Goal: Task Accomplishment & Management: Manage account settings

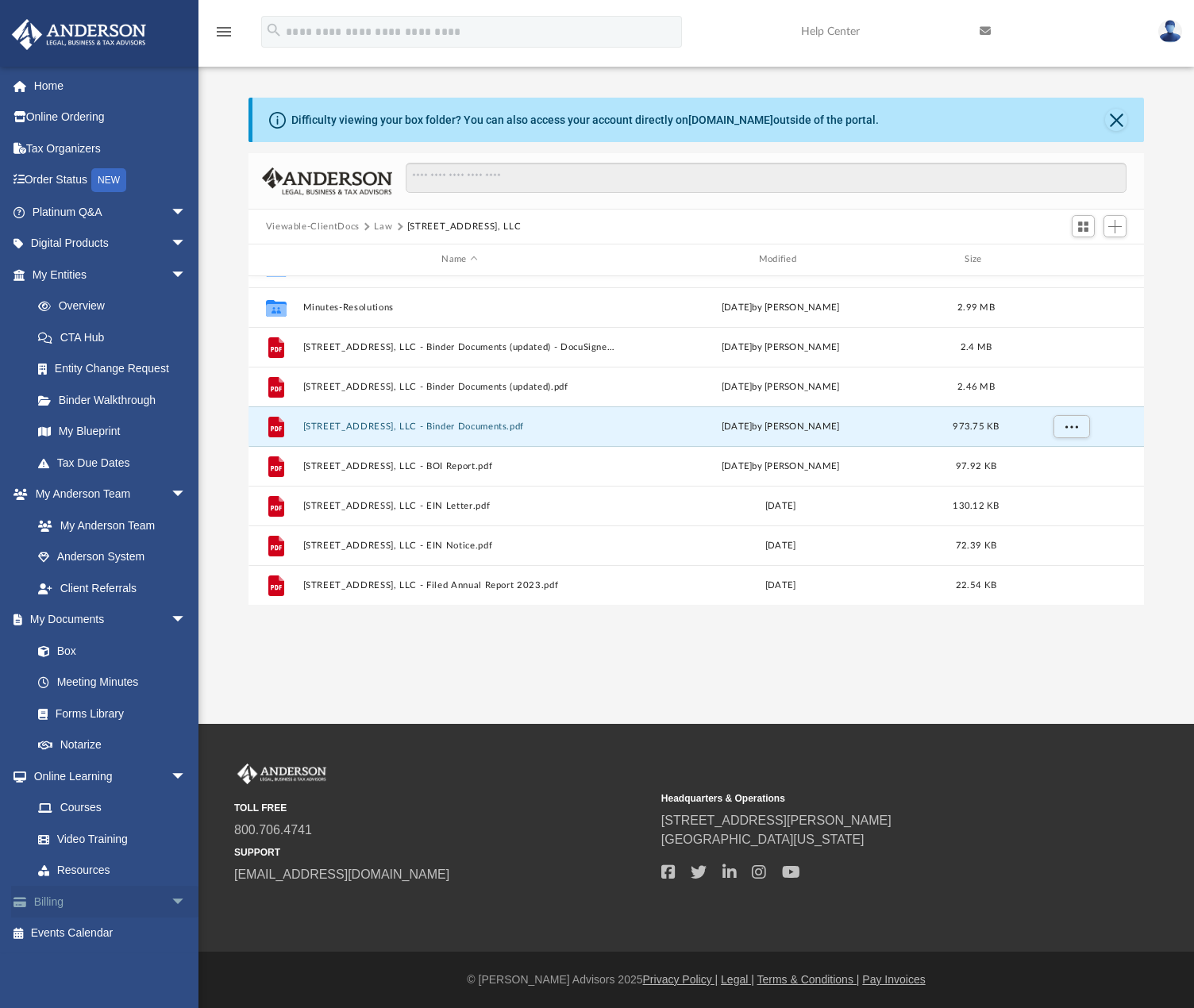
scroll to position [349, 883]
click at [152, 894] on link "Billing arrow_drop_down" at bounding box center [110, 902] width 200 height 32
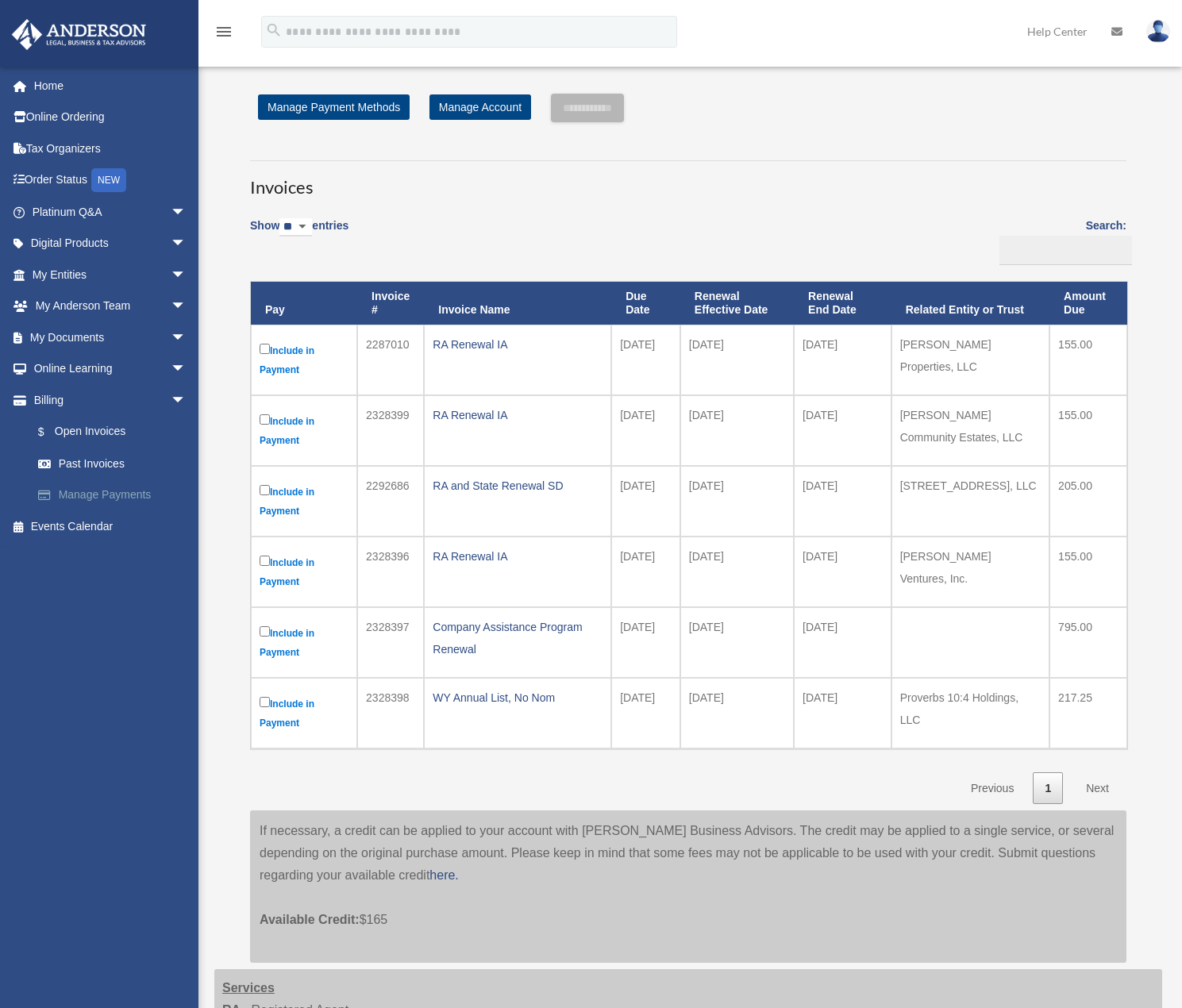
click at [100, 492] on link "Manage Payments" at bounding box center [115, 495] width 188 height 32
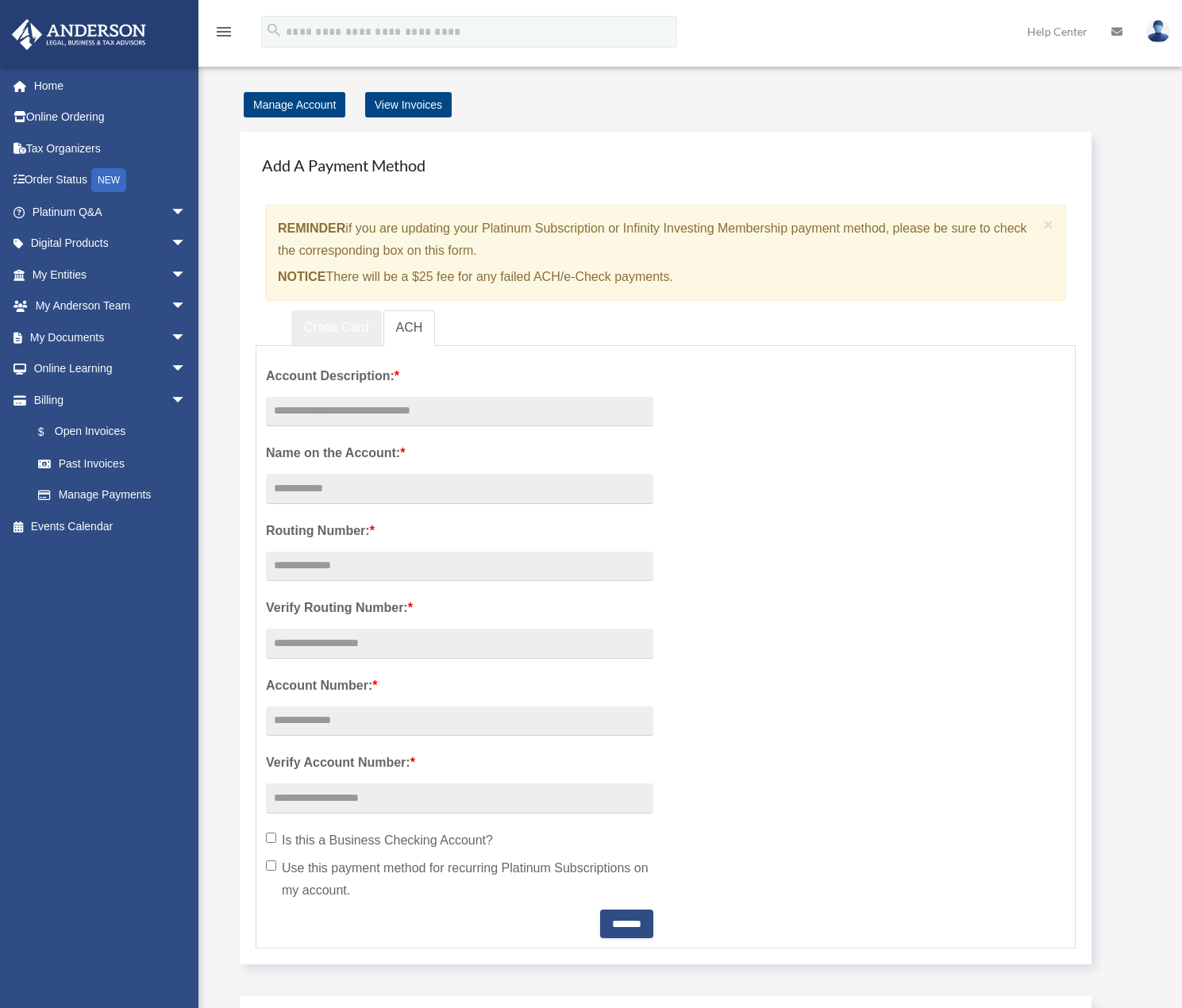
click at [338, 322] on link "Credit Card" at bounding box center [336, 328] width 90 height 35
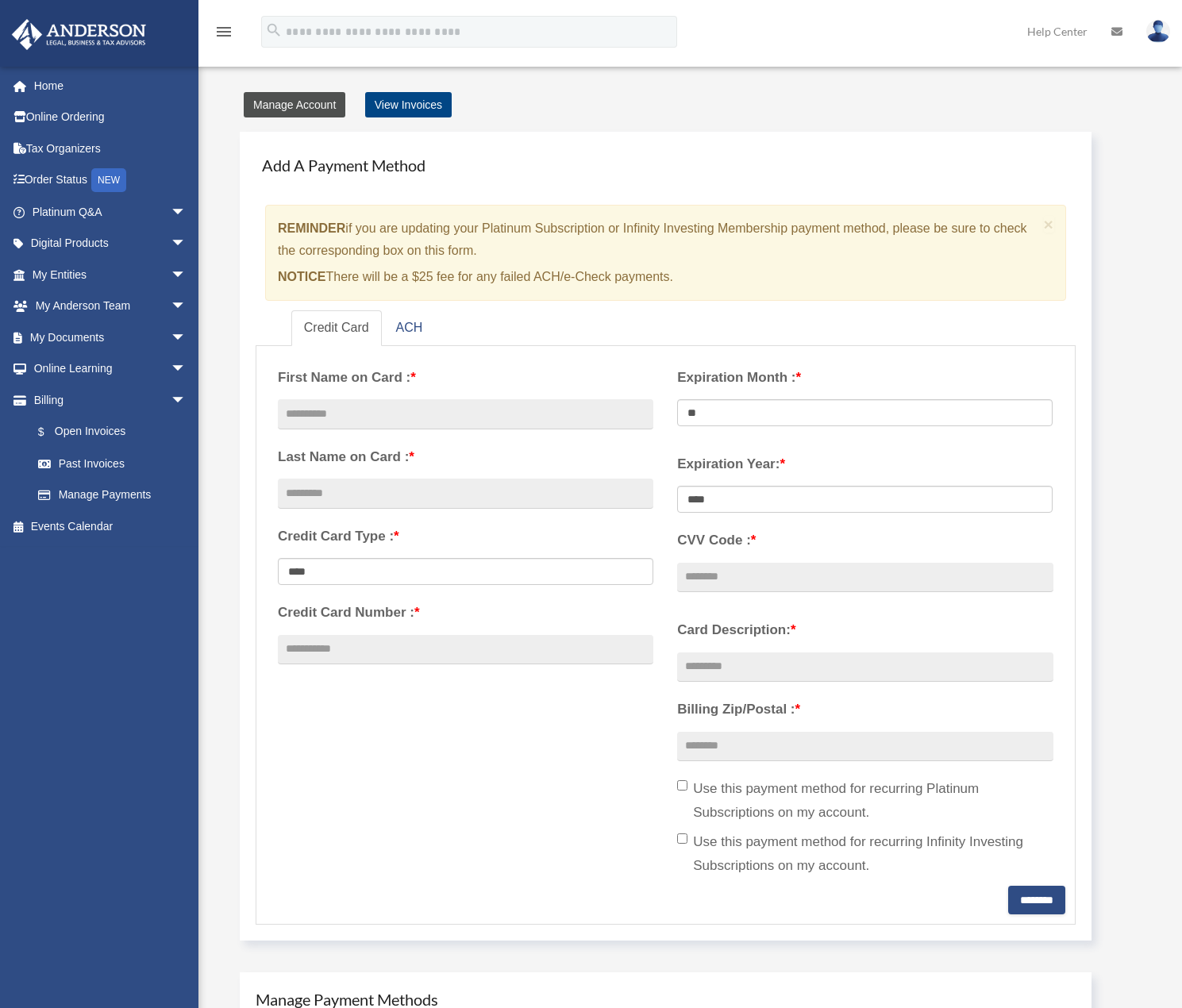
click at [317, 104] on link "Manage Account" at bounding box center [294, 104] width 102 height 25
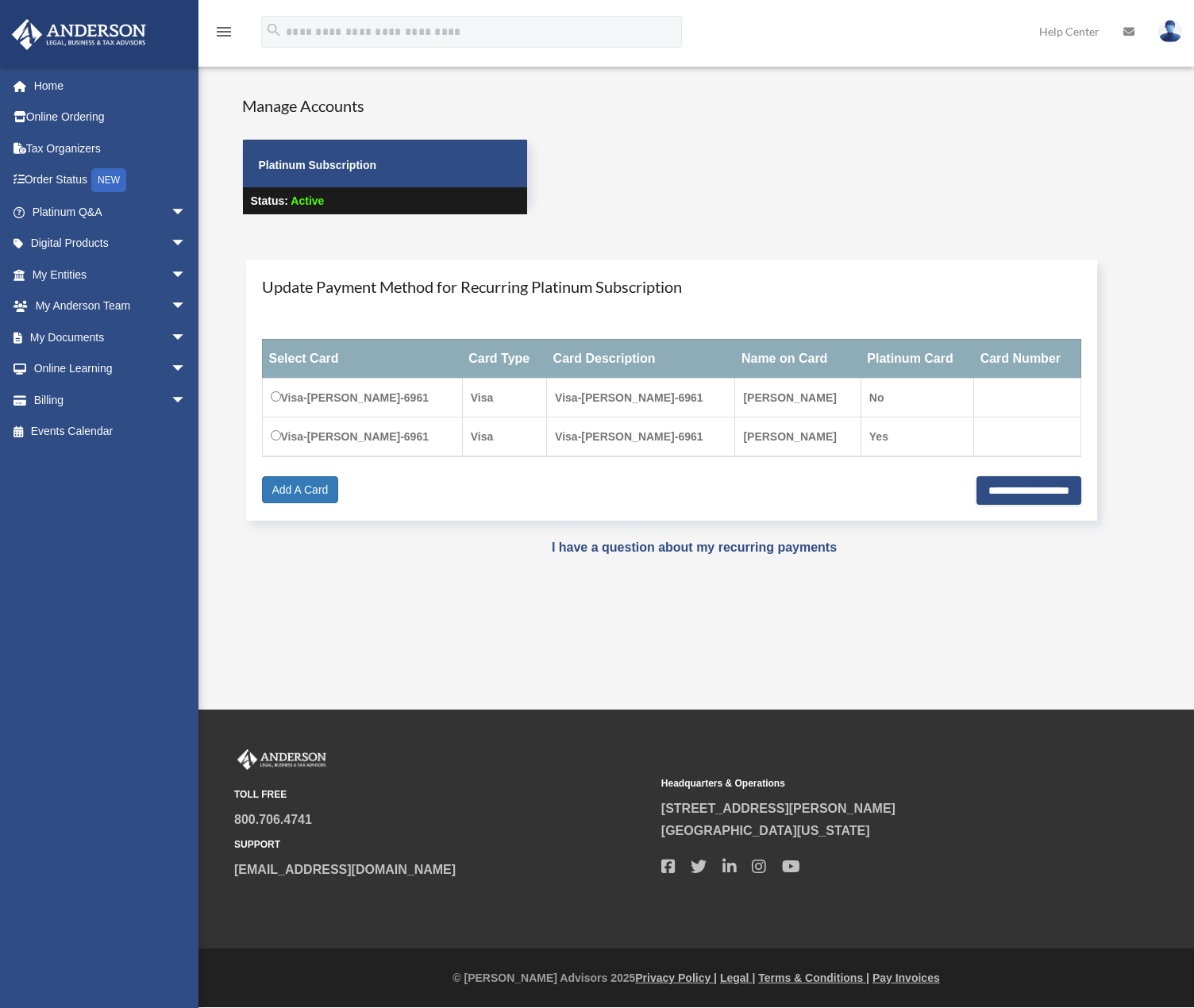
click at [554, 287] on h4 "Update Payment Method for Recurring Platinum Subscription" at bounding box center [672, 286] width 820 height 22
click at [171, 333] on span "arrow_drop_down" at bounding box center [187, 338] width 32 height 33
click at [70, 371] on link "Box" at bounding box center [115, 370] width 188 height 32
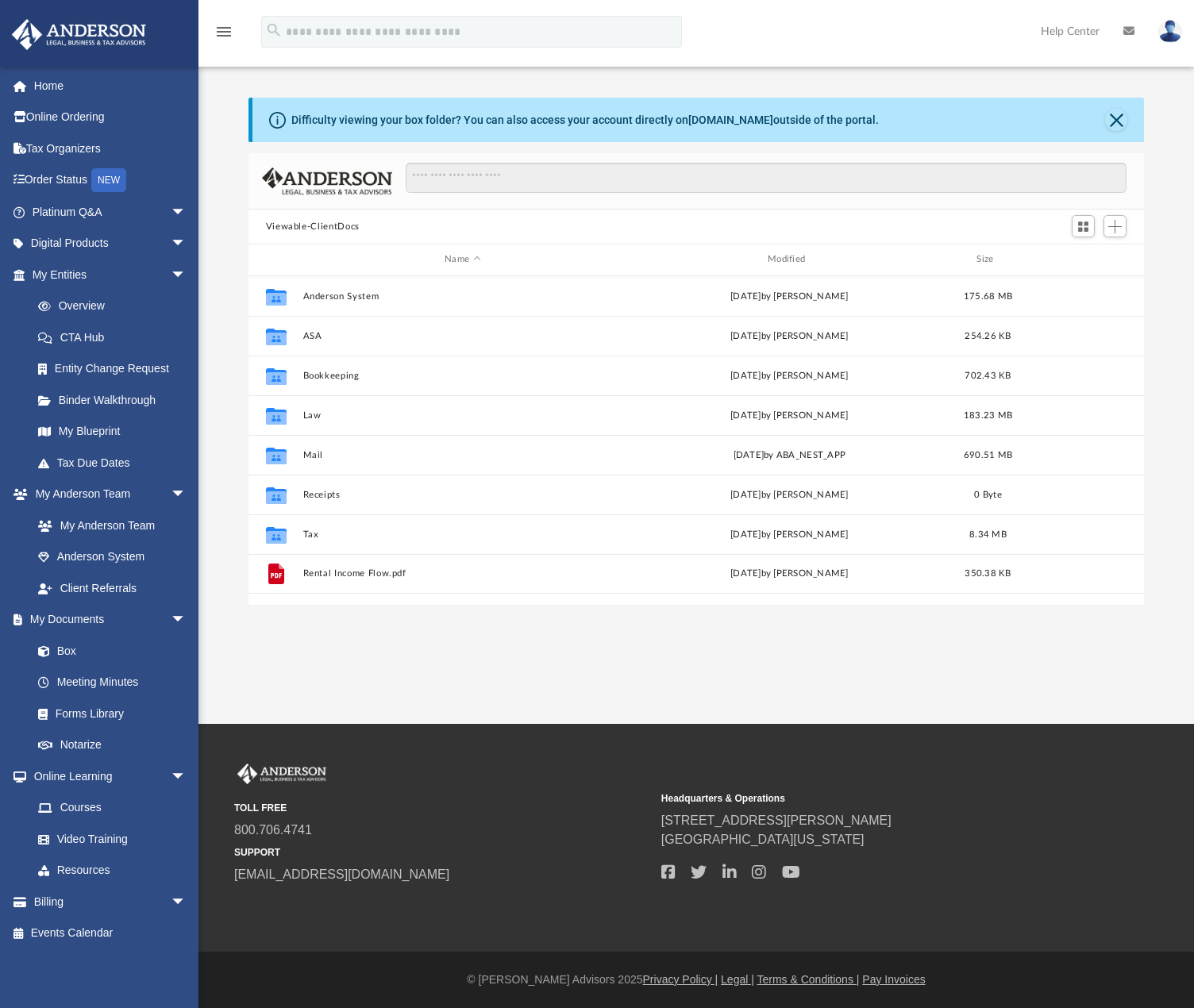
scroll to position [349, 883]
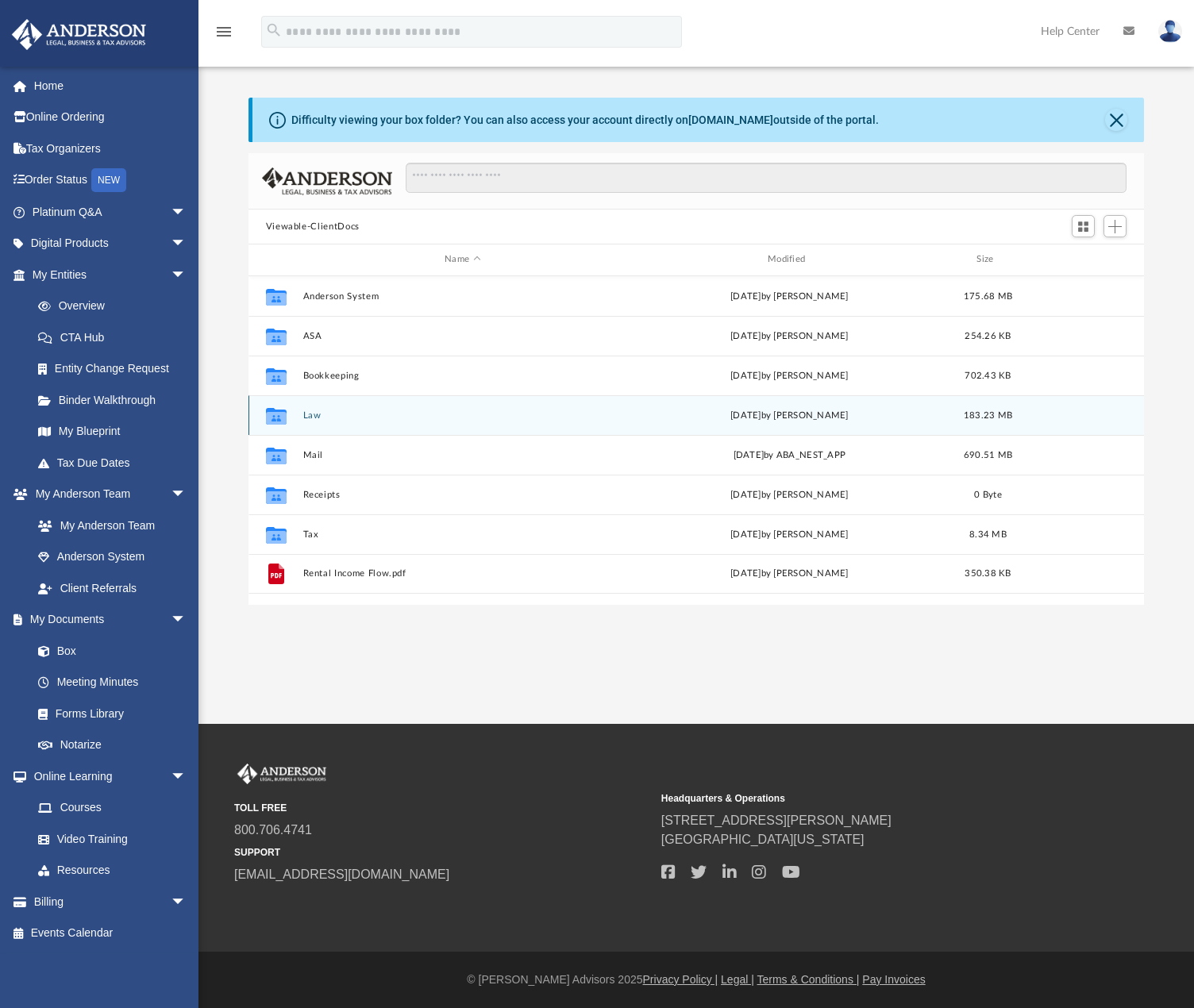
click at [314, 410] on button "Law" at bounding box center [462, 415] width 320 height 10
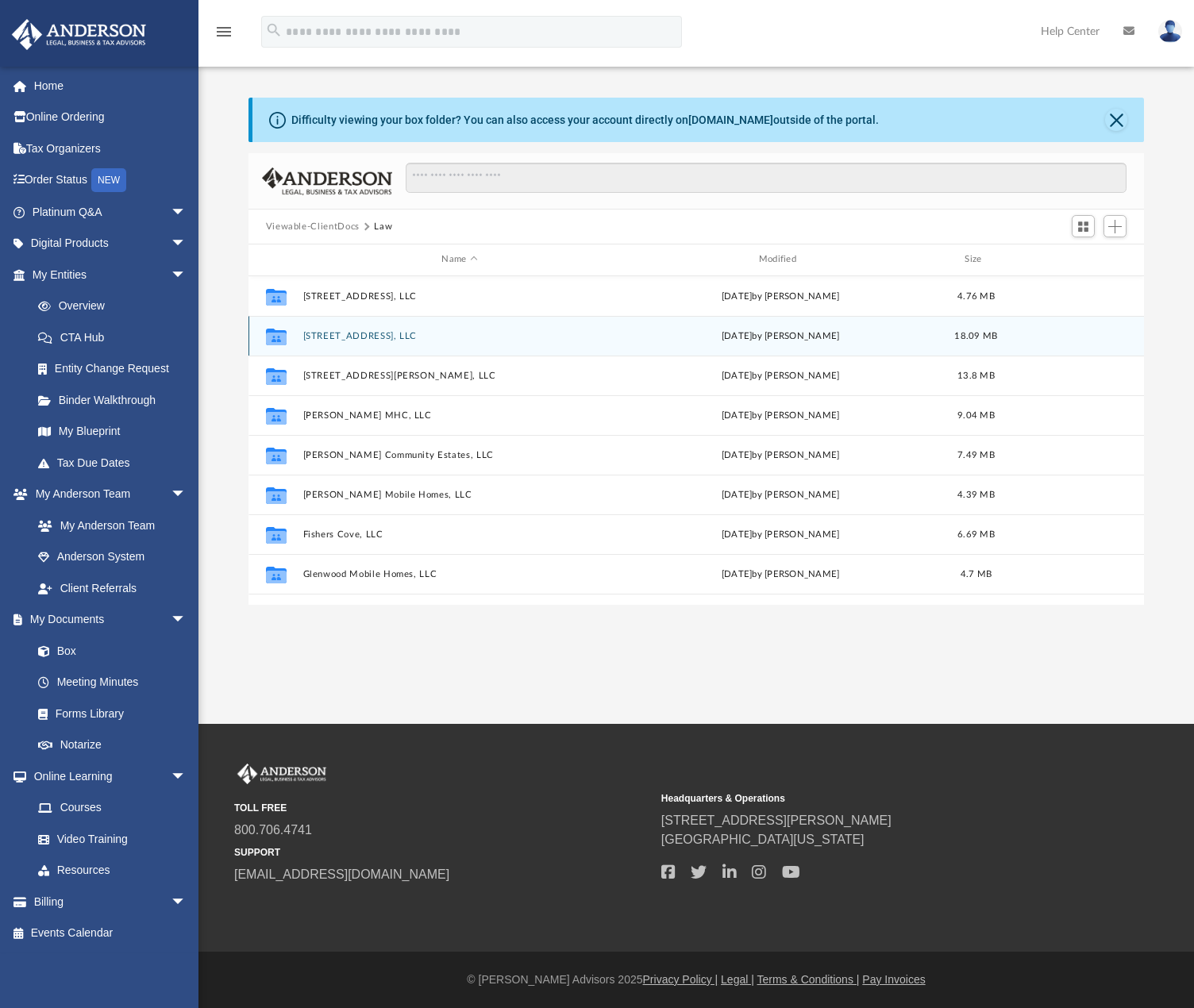
click at [370, 332] on button "[STREET_ADDRESS], LLC" at bounding box center [459, 336] width 313 height 10
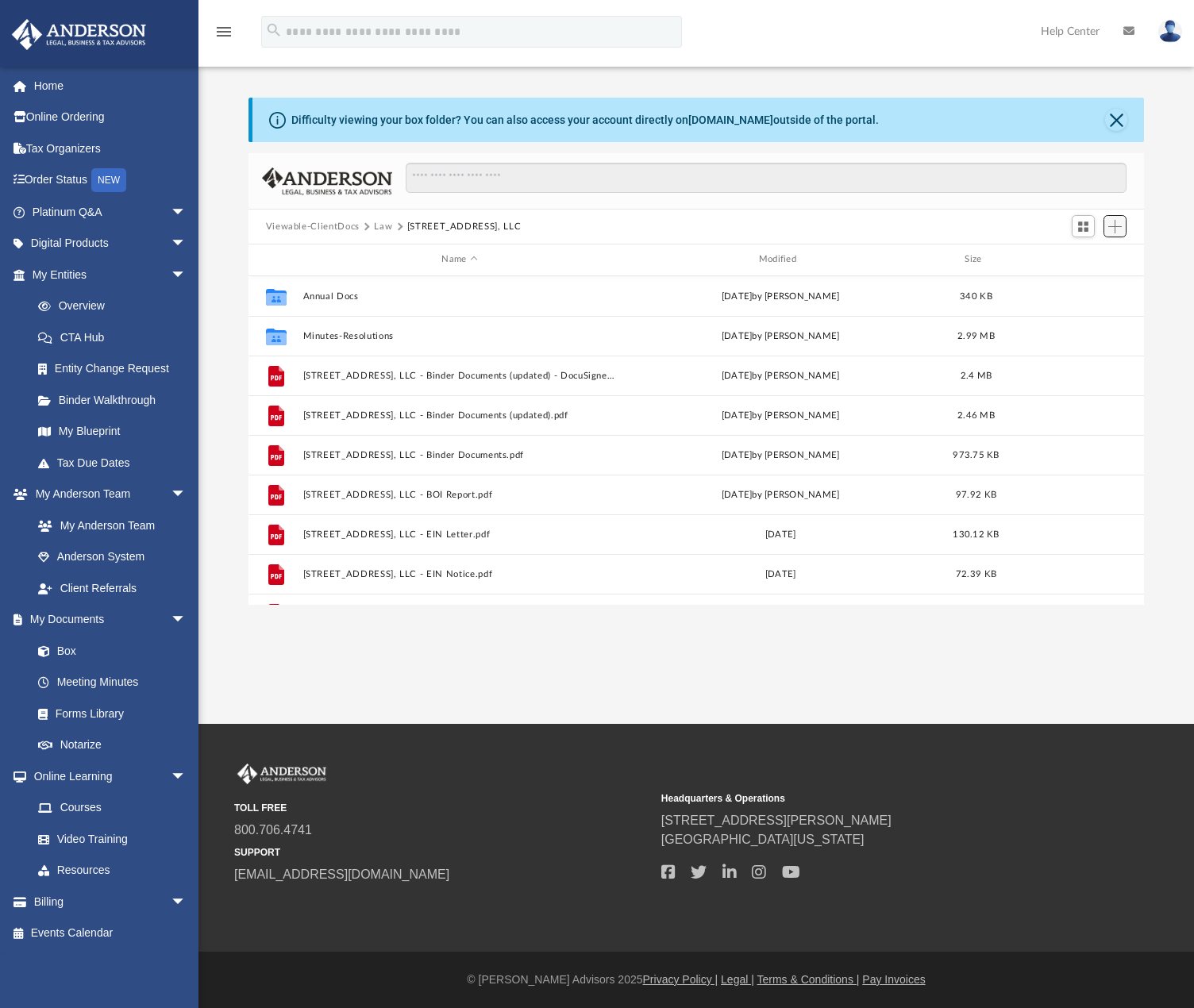
click at [1115, 228] on span "Add" at bounding box center [1115, 227] width 13 height 13
click at [1082, 259] on li "Upload" at bounding box center [1092, 259] width 51 height 17
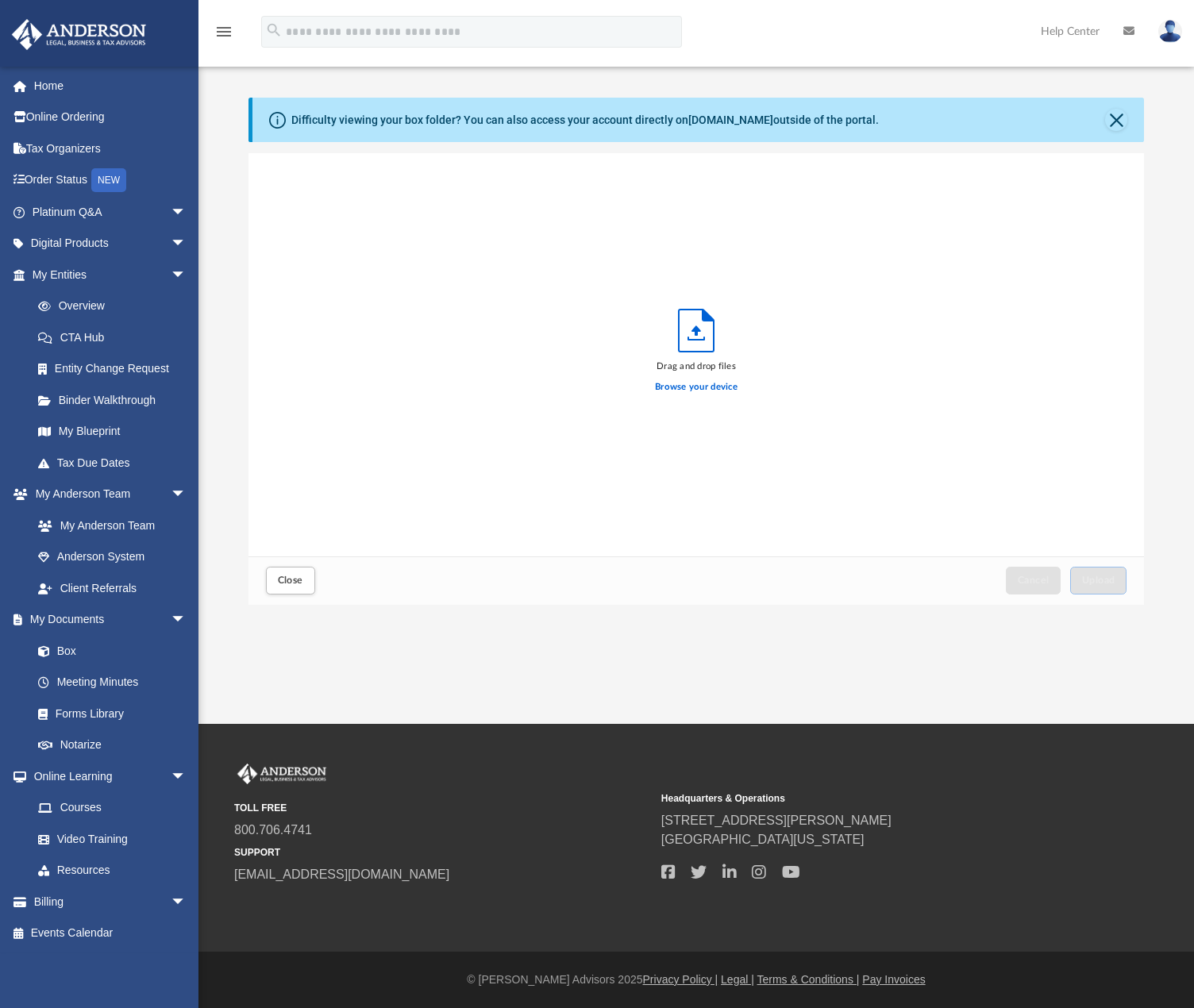
scroll to position [391, 883]
click at [703, 388] on label "Browse your device" at bounding box center [696, 387] width 83 height 14
click at [0, 0] on input "Browse your device" at bounding box center [0, 0] width 0 height 0
click at [410, 174] on span "[STREET_ADDRESS], LLC - Binder Documents (2).pdf" at bounding box center [394, 173] width 209 height 10
click at [1095, 577] on span "Upload" at bounding box center [1099, 580] width 34 height 9
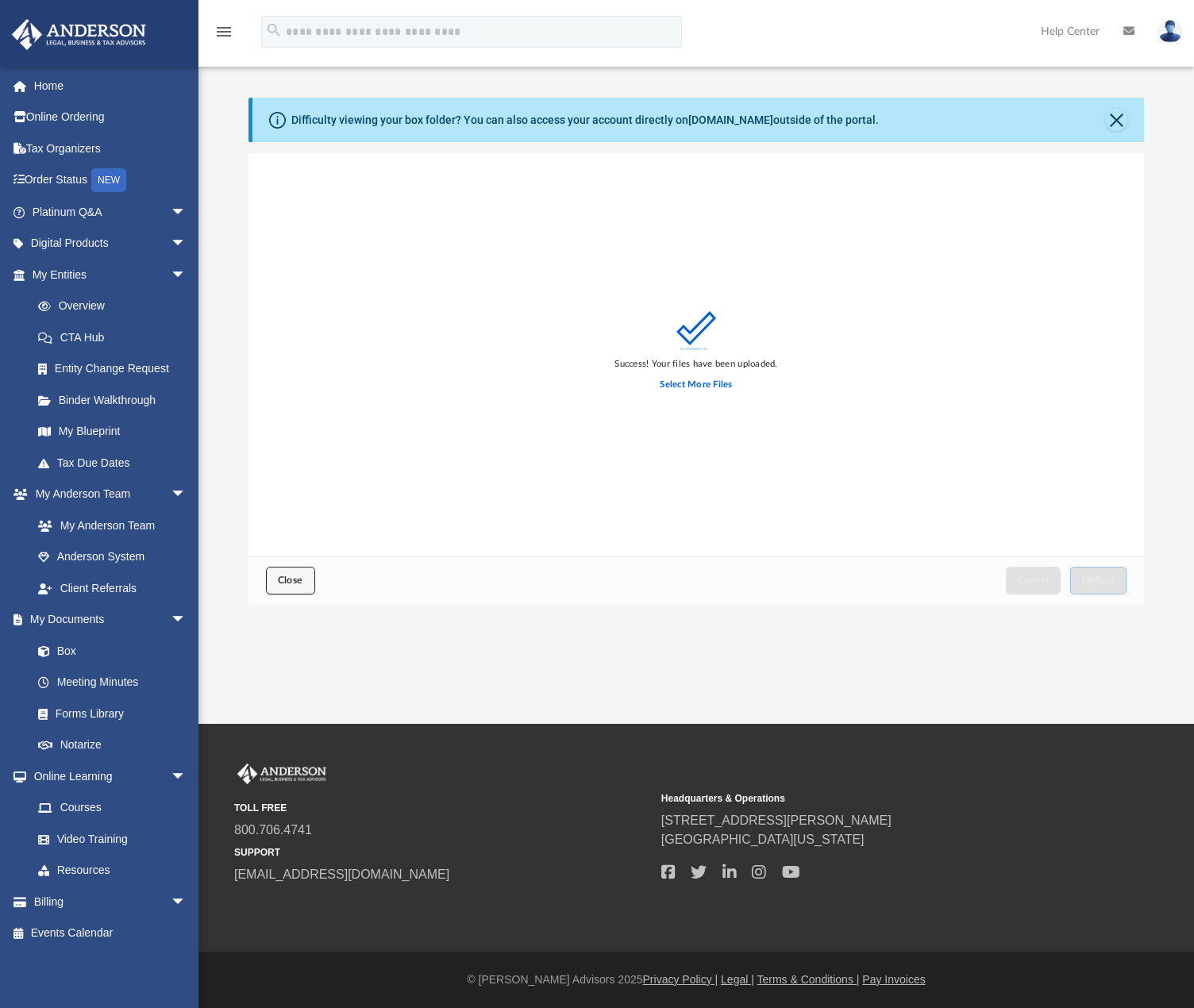
click at [306, 585] on button "Close" at bounding box center [291, 580] width 49 height 28
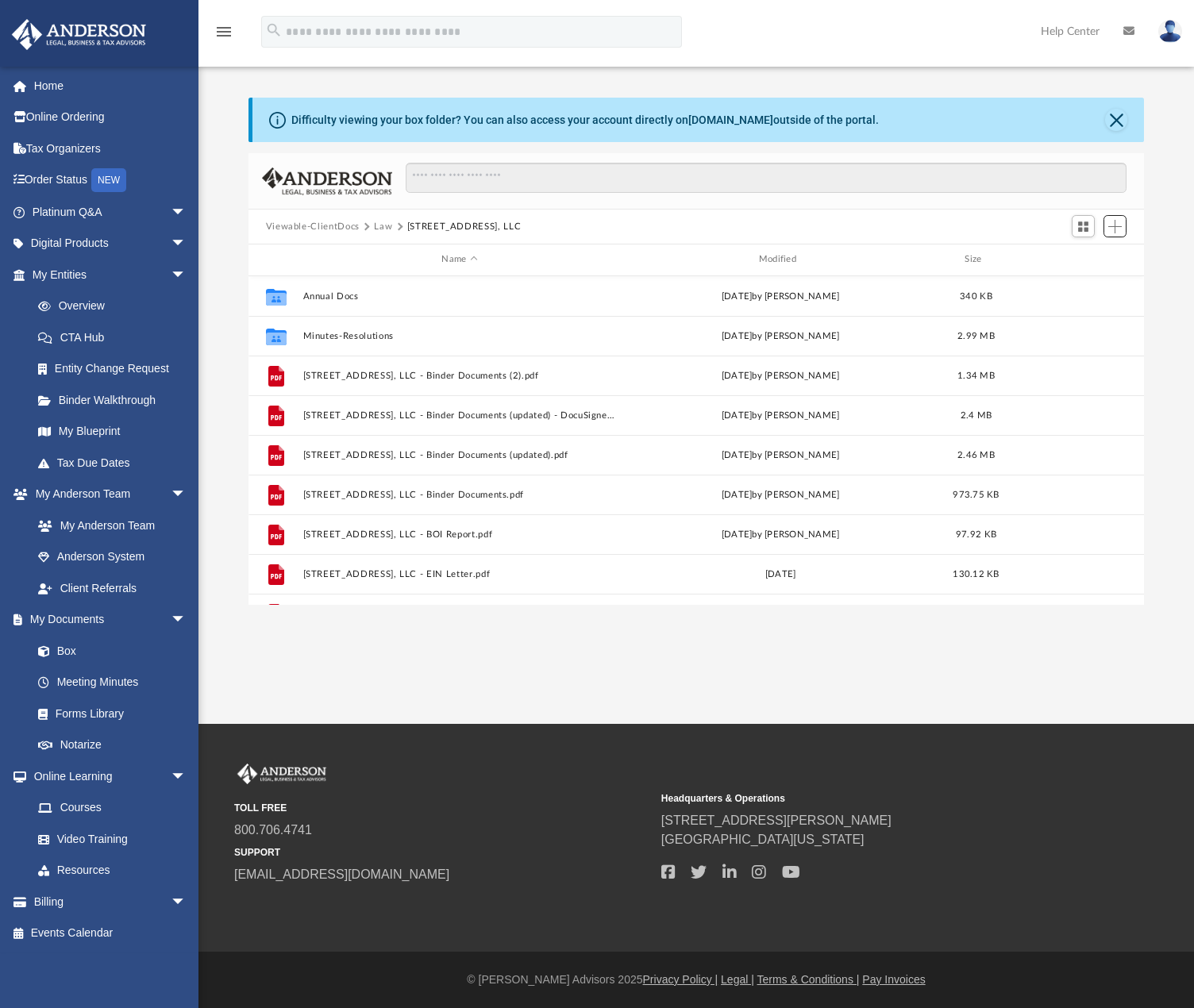
scroll to position [349, 883]
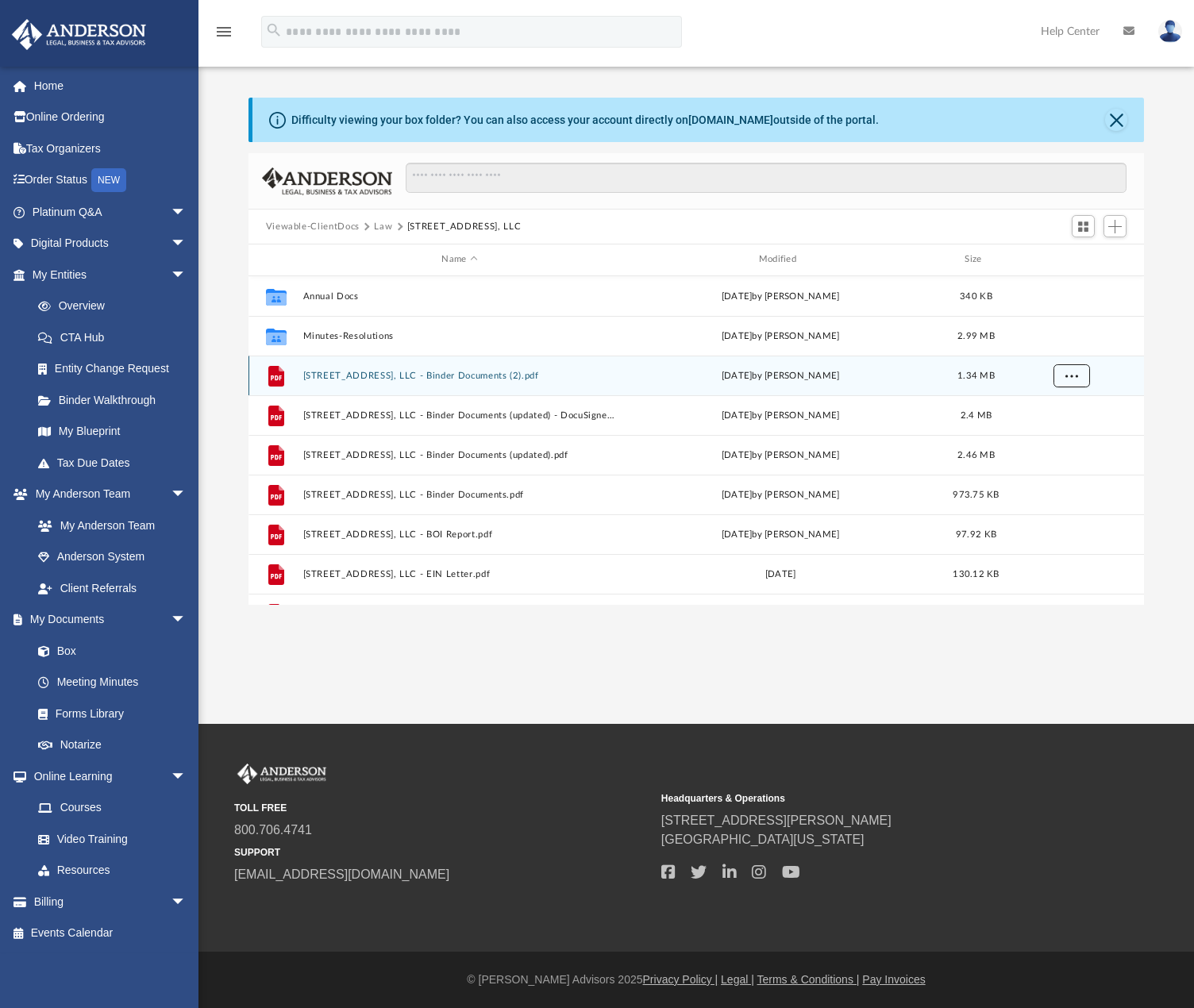
click at [1067, 376] on span "More options" at bounding box center [1070, 375] width 13 height 8
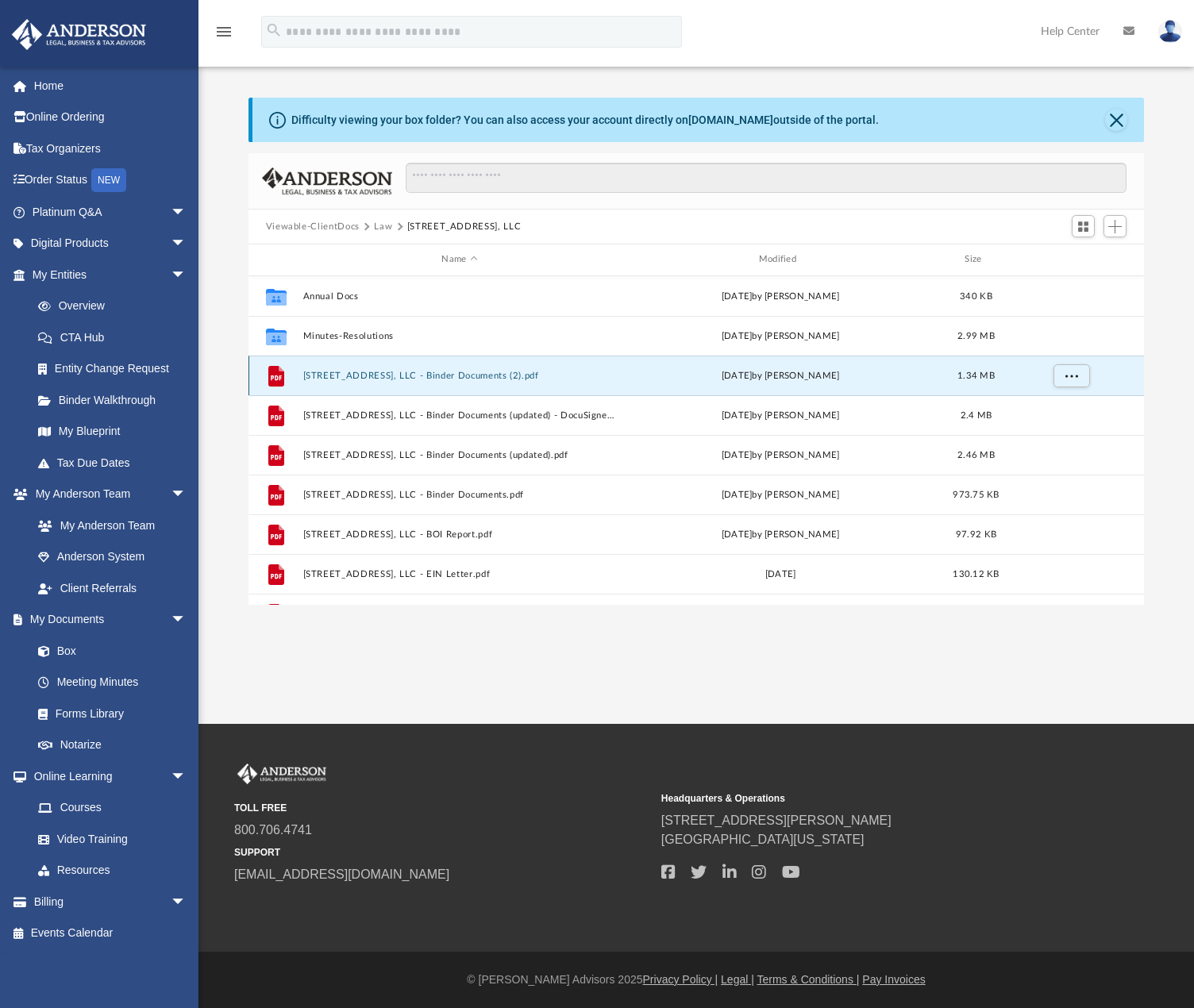
drag, startPoint x: 517, startPoint y: 375, endPoint x: 493, endPoint y: 376, distance: 24.0
click at [493, 376] on button "[STREET_ADDRESS], LLC - Binder Documents (2).pdf" at bounding box center [459, 376] width 313 height 10
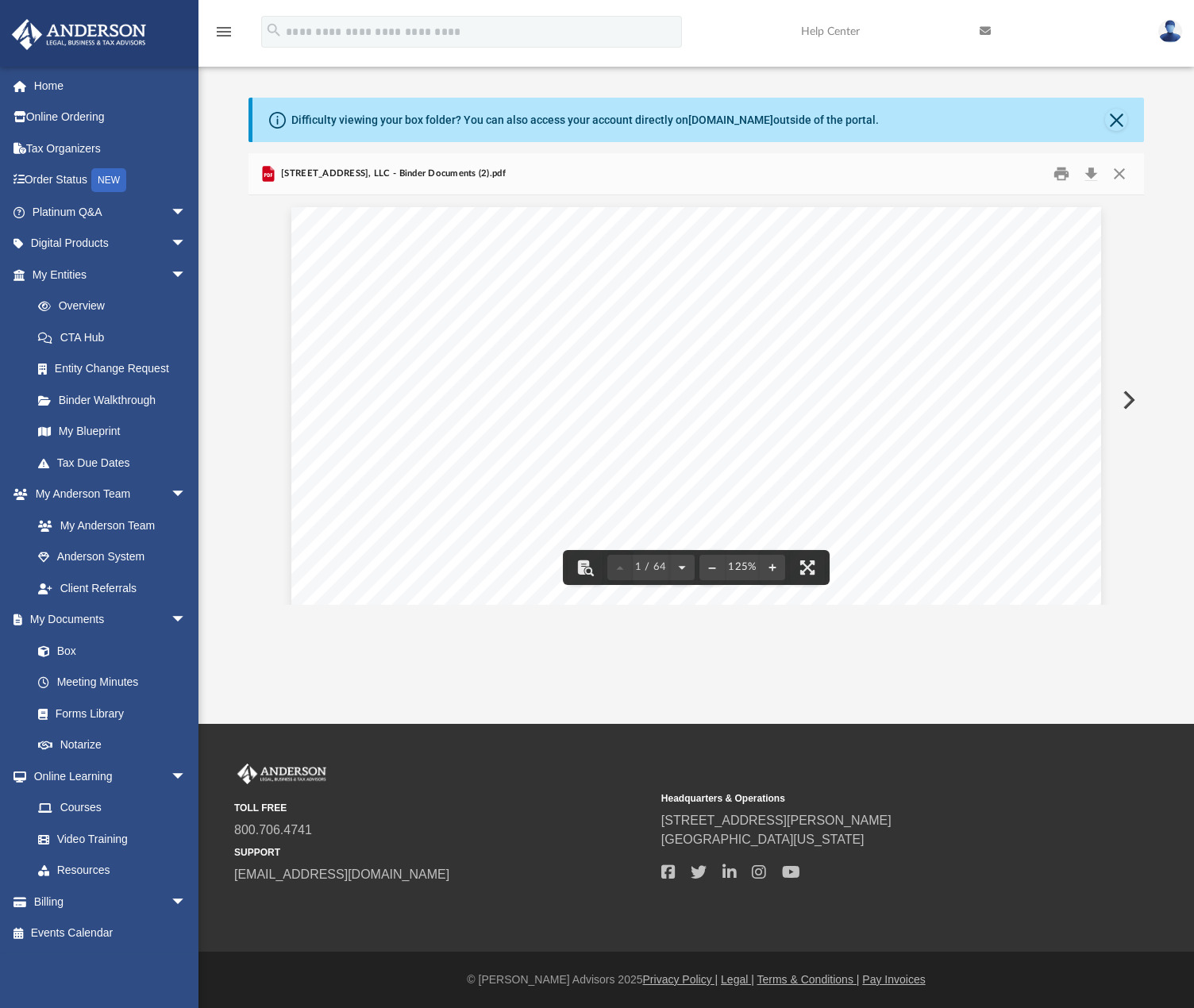
click at [479, 173] on span "[STREET_ADDRESS], LLC - Binder Documents (2).pdf" at bounding box center [392, 173] width 228 height 14
click at [487, 172] on span "[STREET_ADDRESS], LLC - Binder Documents (2).pdf" at bounding box center [392, 173] width 228 height 14
click at [479, 171] on span "[STREET_ADDRESS], LLC - Binder Documents (2).pdf" at bounding box center [392, 173] width 228 height 14
click at [465, 170] on span "[STREET_ADDRESS], LLC - Binder Documents (2).pdf" at bounding box center [392, 173] width 228 height 14
click at [1112, 125] on button "Close" at bounding box center [1116, 120] width 22 height 22
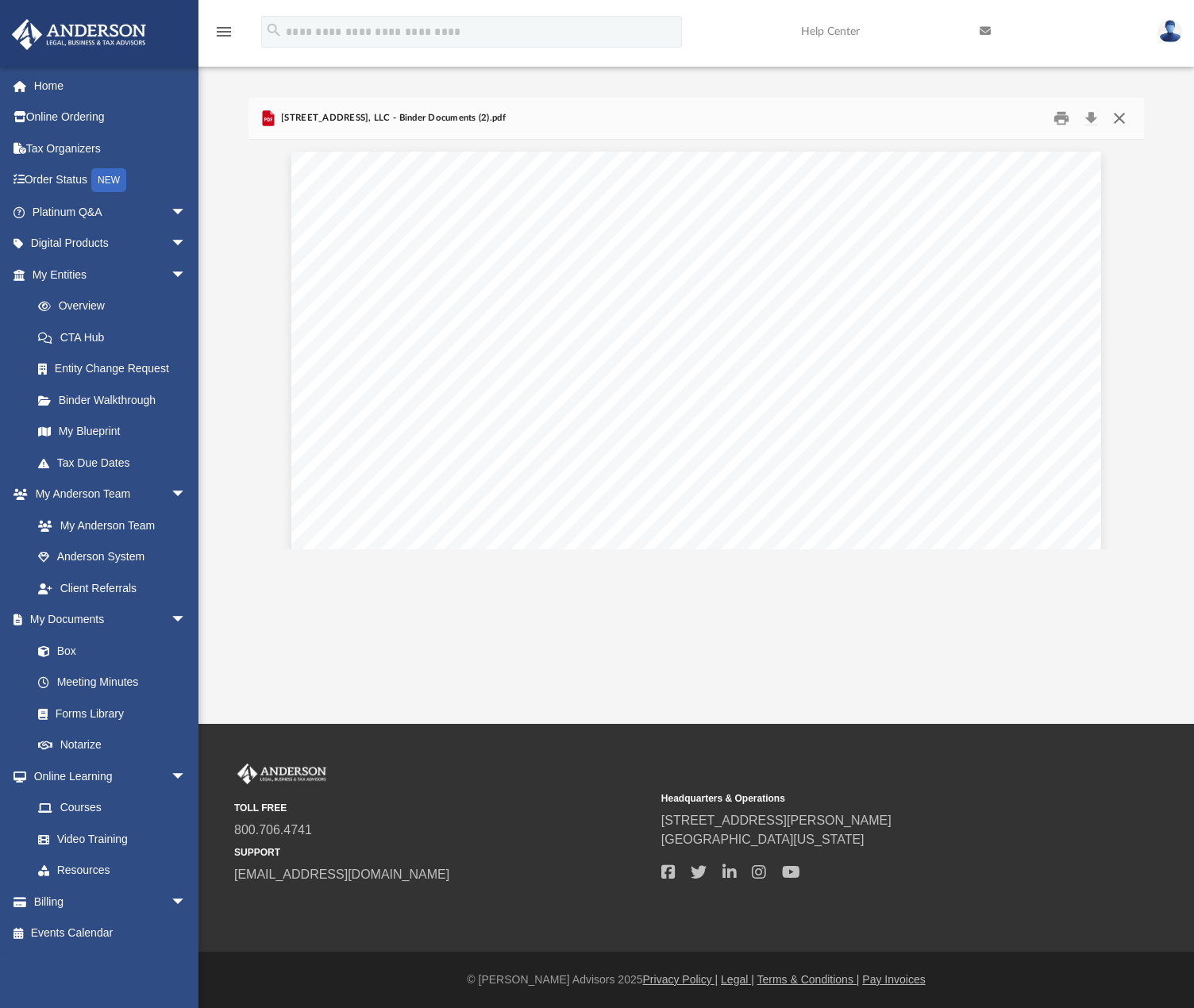
click at [1122, 122] on button "Close" at bounding box center [1119, 118] width 29 height 24
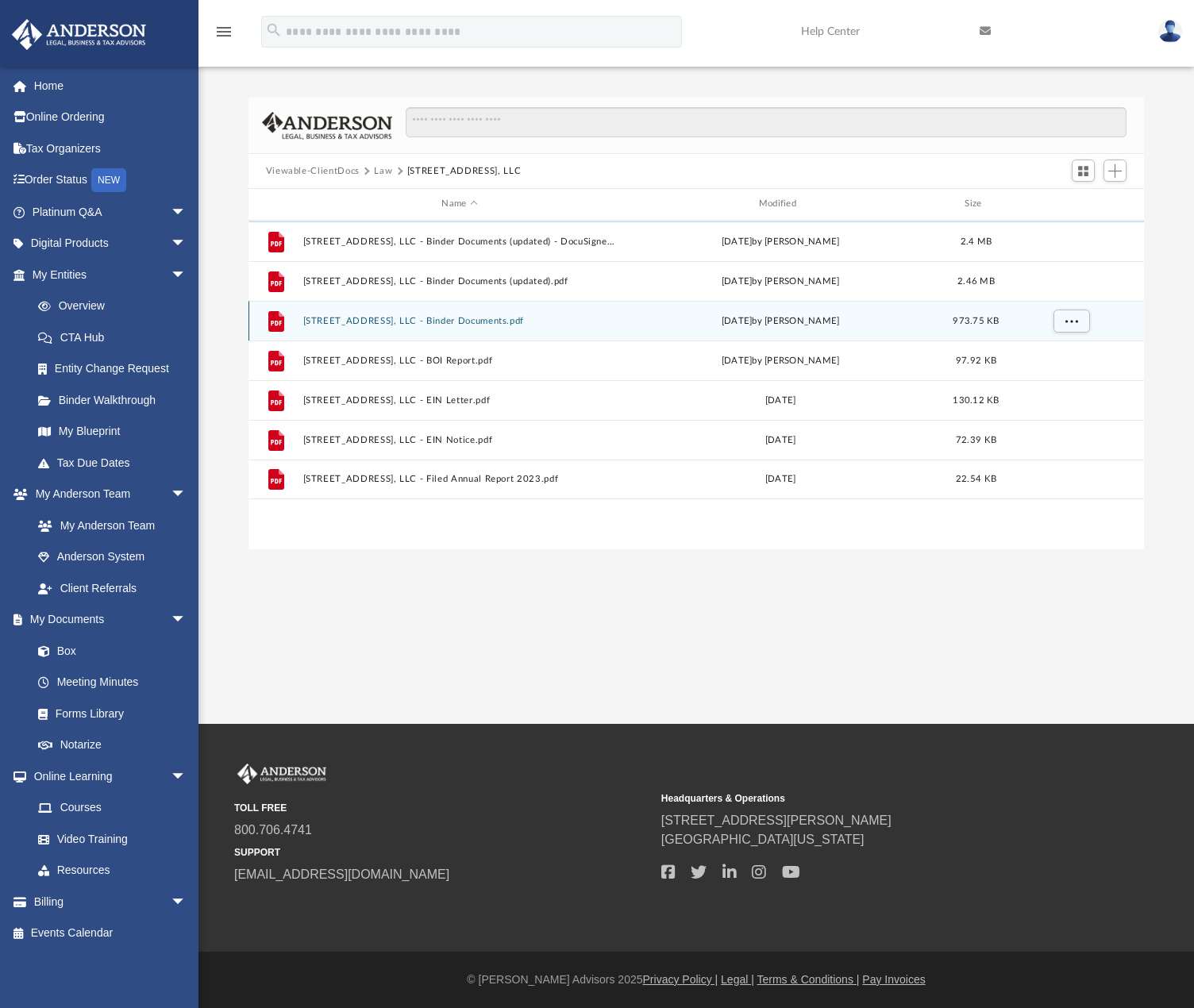
scroll to position [0, 0]
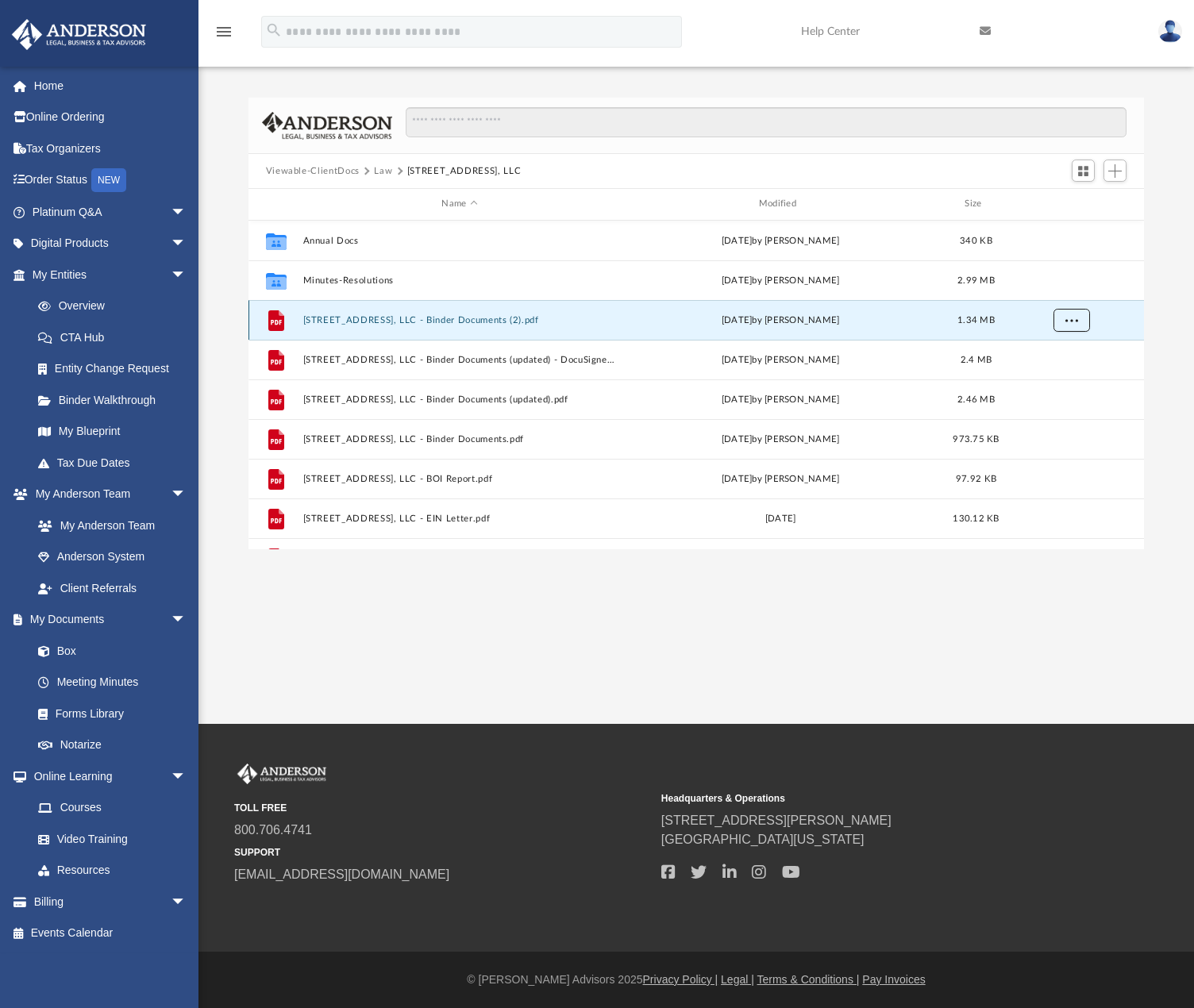
click at [1078, 321] on button "More options" at bounding box center [1070, 320] width 36 height 24
